Goal: Navigation & Orientation: Find specific page/section

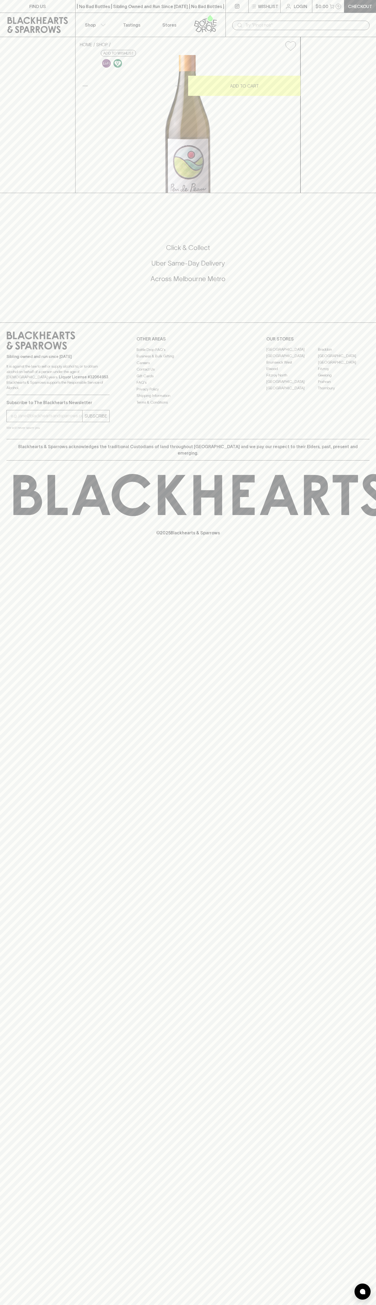
click at [116, 13] on link "Tastings" at bounding box center [132, 25] width 38 height 24
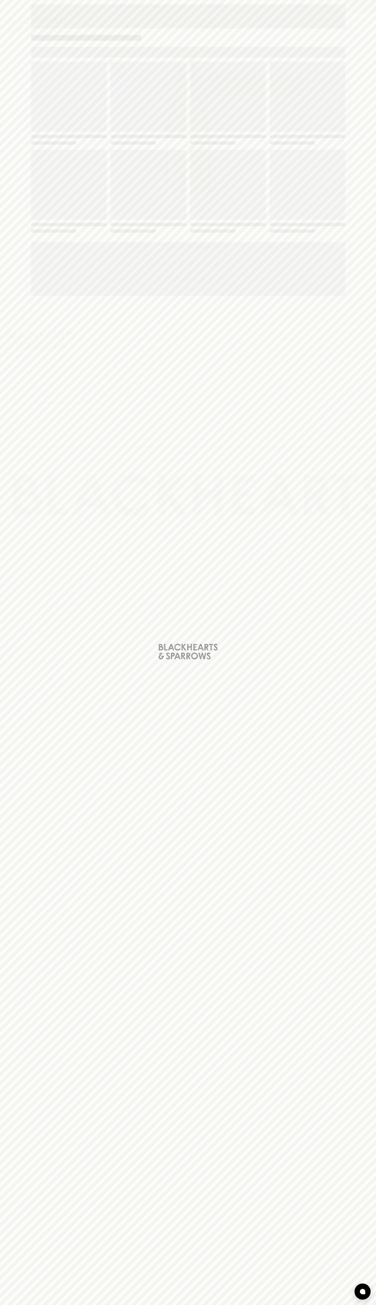
click at [28, 1305] on html "FIND US | No Bad Bottles | Sibling Owned and Run Since [DATE] | No Bad Bottles …" at bounding box center [188, 652] width 376 height 1305
click at [19, 1129] on div "Loading" at bounding box center [188, 652] width 376 height 1305
